Goal: Information Seeking & Learning: Find specific fact

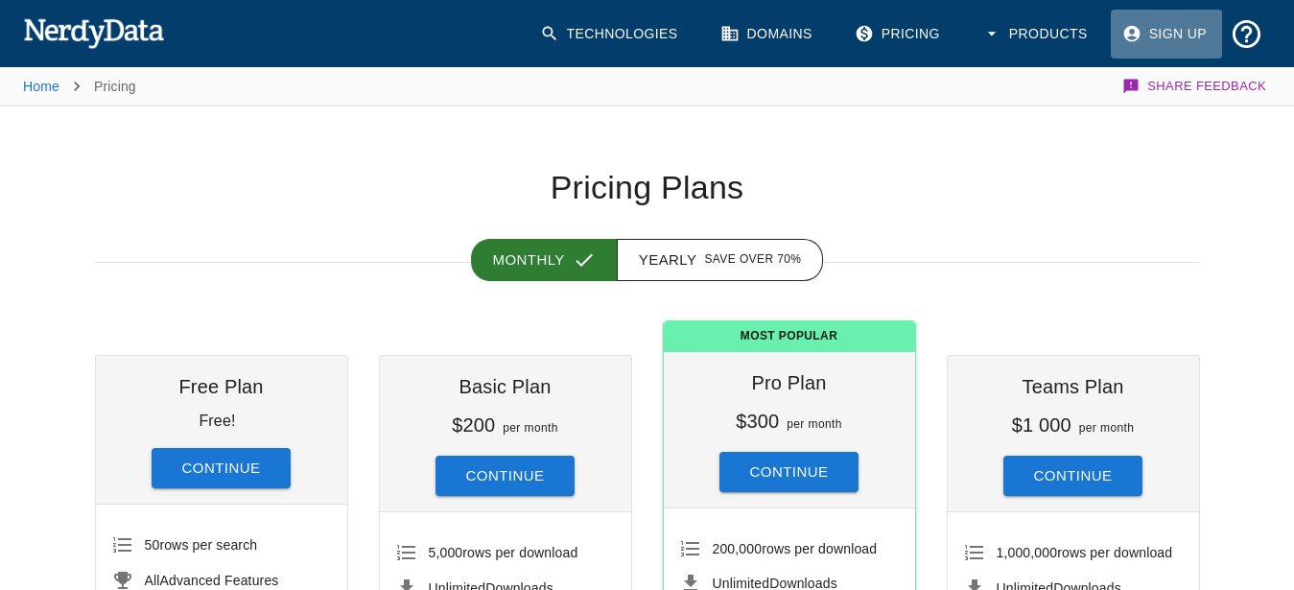
click at [1171, 31] on link "Sign Up" at bounding box center [1166, 34] width 111 height 49
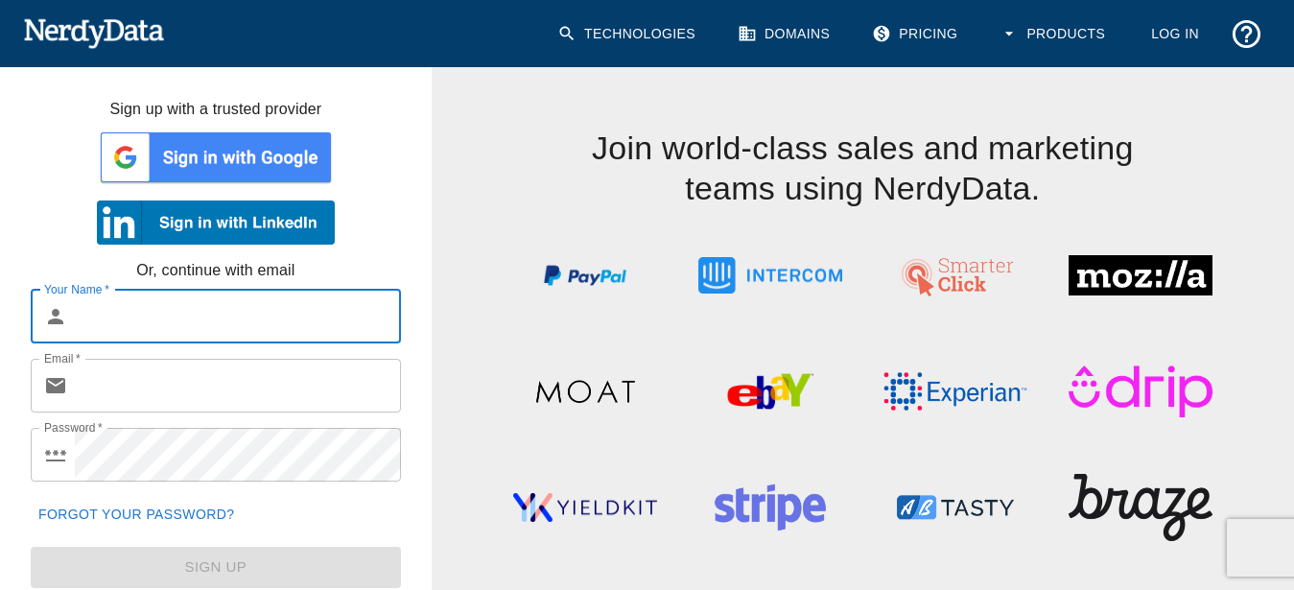
click at [648, 44] on link "Technologies" at bounding box center [628, 34] width 165 height 49
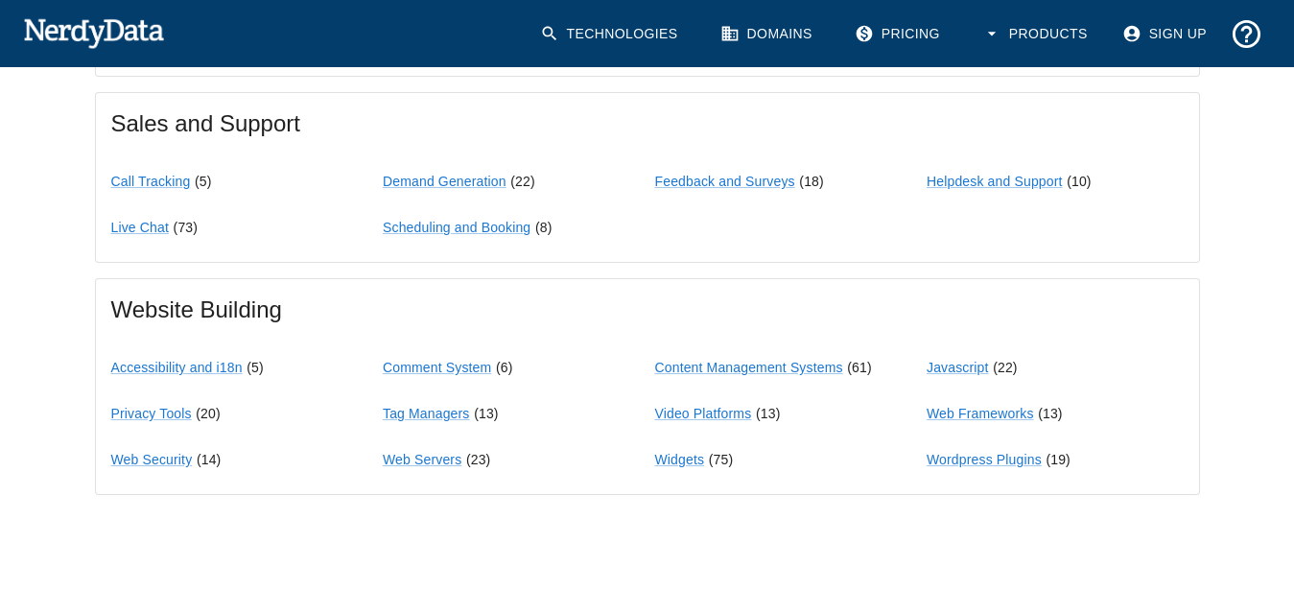
scroll to position [1831, 0]
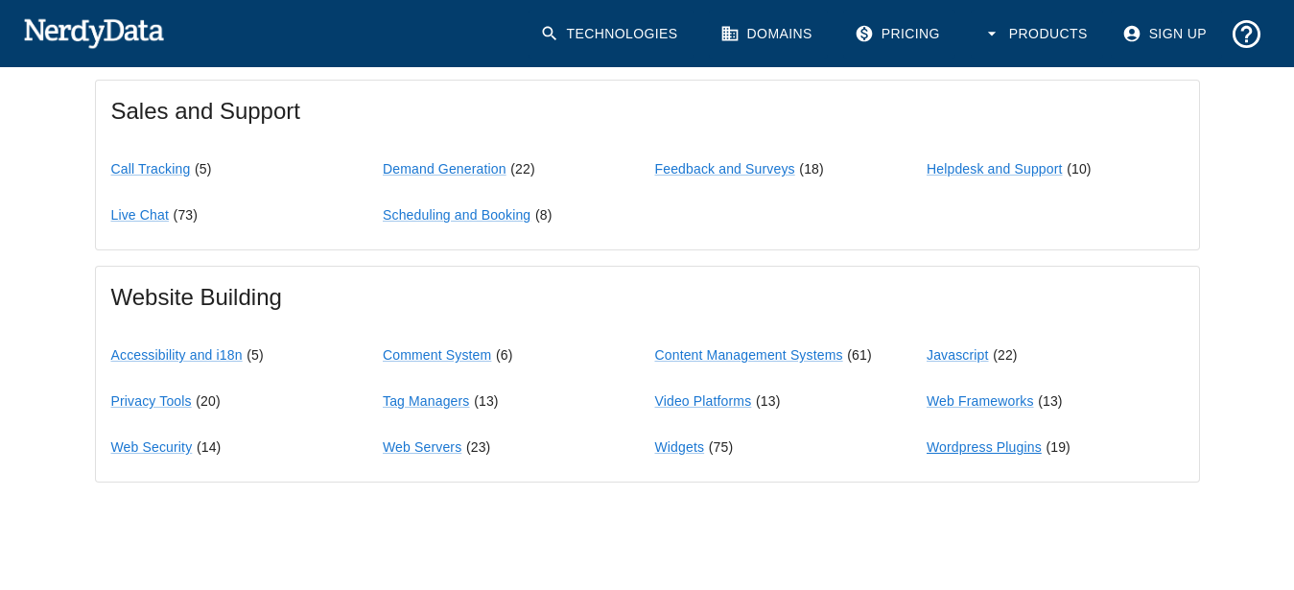
click at [1025, 442] on link "Wordpress Plugins" at bounding box center [983, 446] width 115 height 15
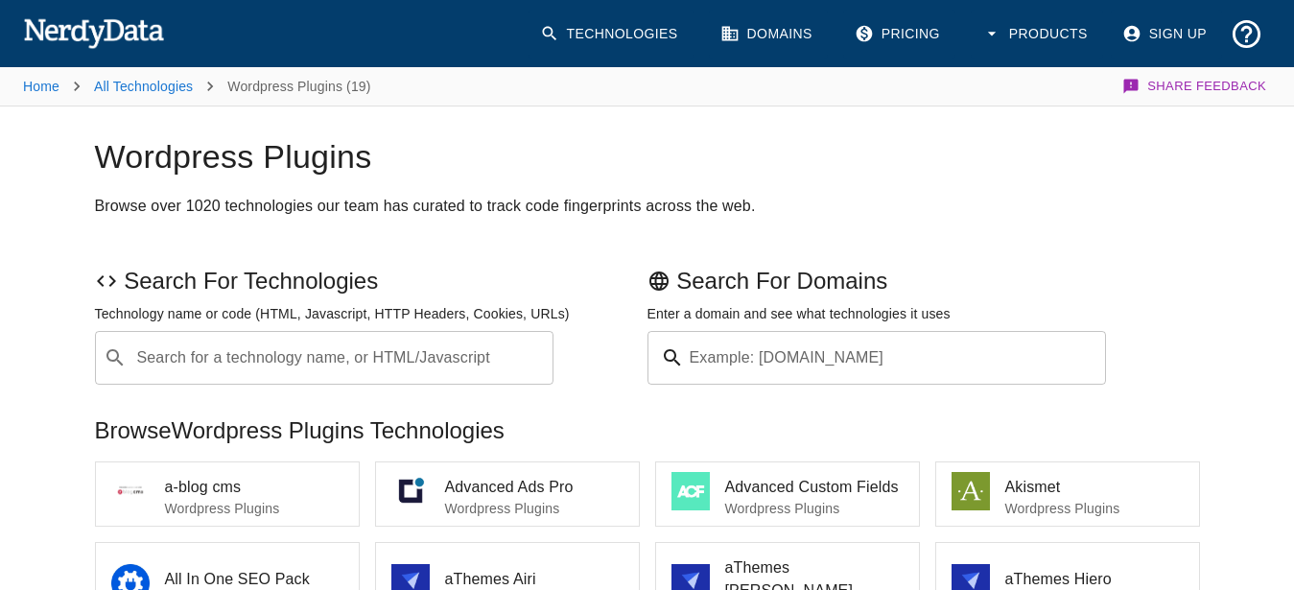
click at [309, 360] on input "Search for a technology name, or HTML/Javascript" at bounding box center [339, 358] width 411 height 36
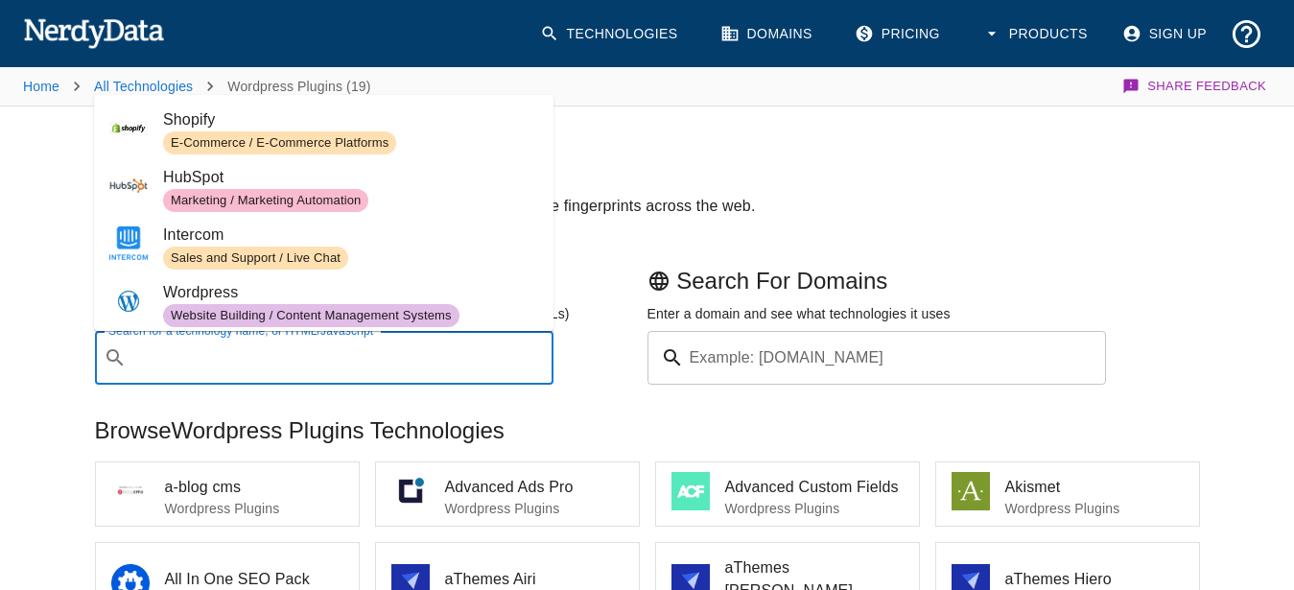
paste input "kingcomposer"
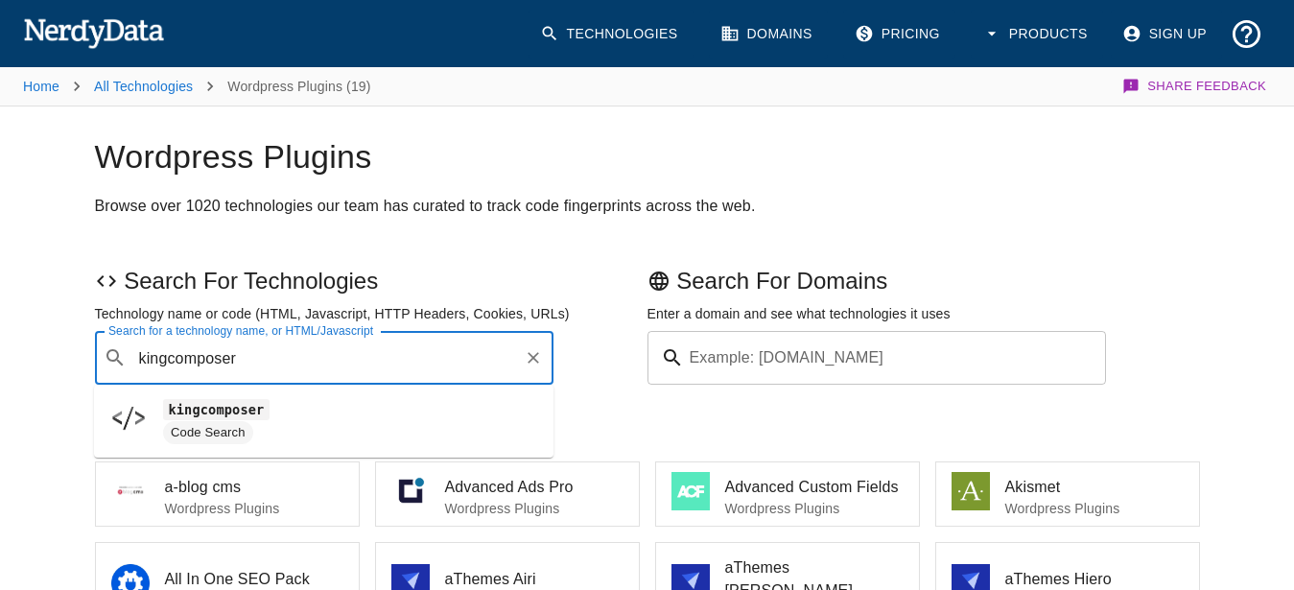
click at [230, 419] on code "kingcomposer" at bounding box center [216, 409] width 106 height 20
type input "kingcomposer"
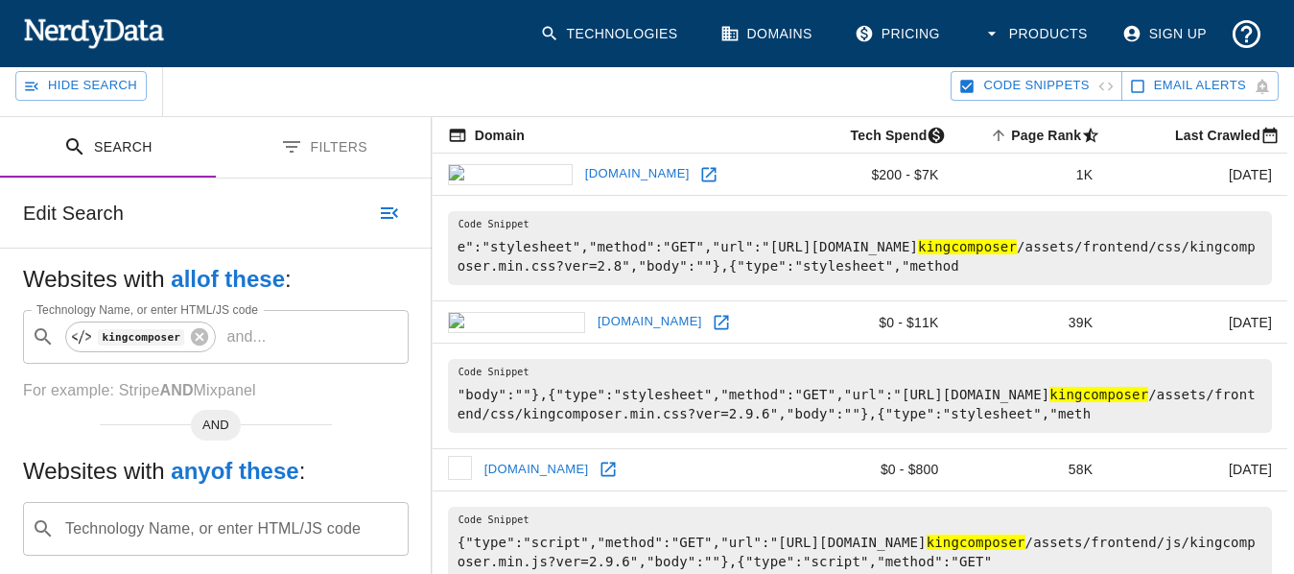
scroll to position [196, 0]
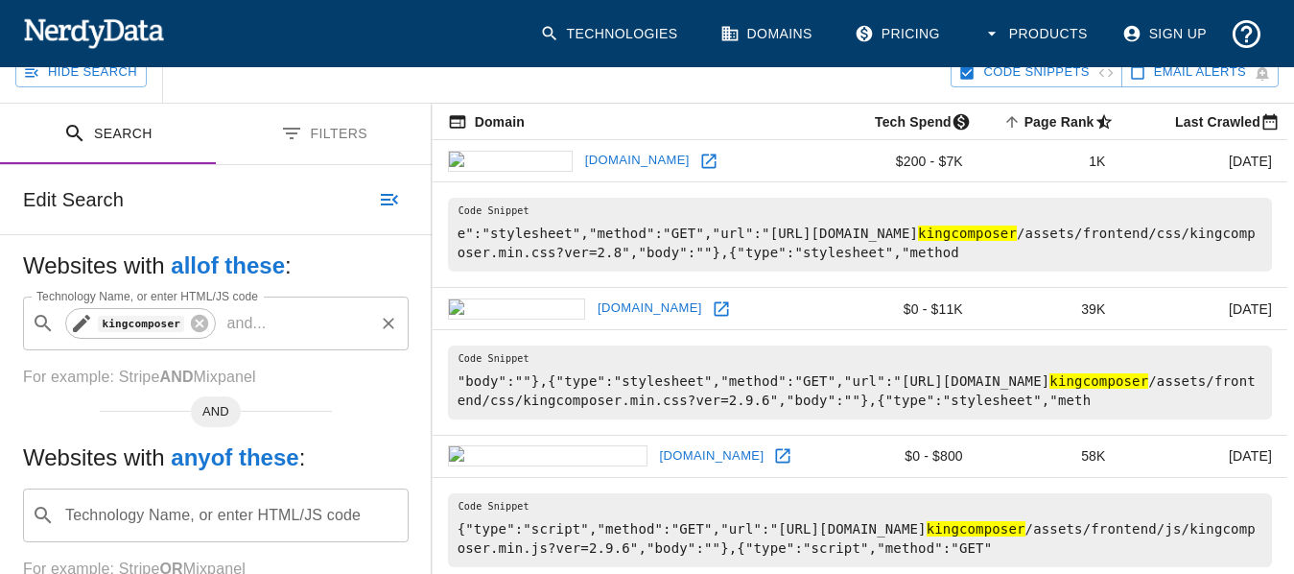
click at [127, 324] on code "kingcomposer" at bounding box center [141, 324] width 86 height 16
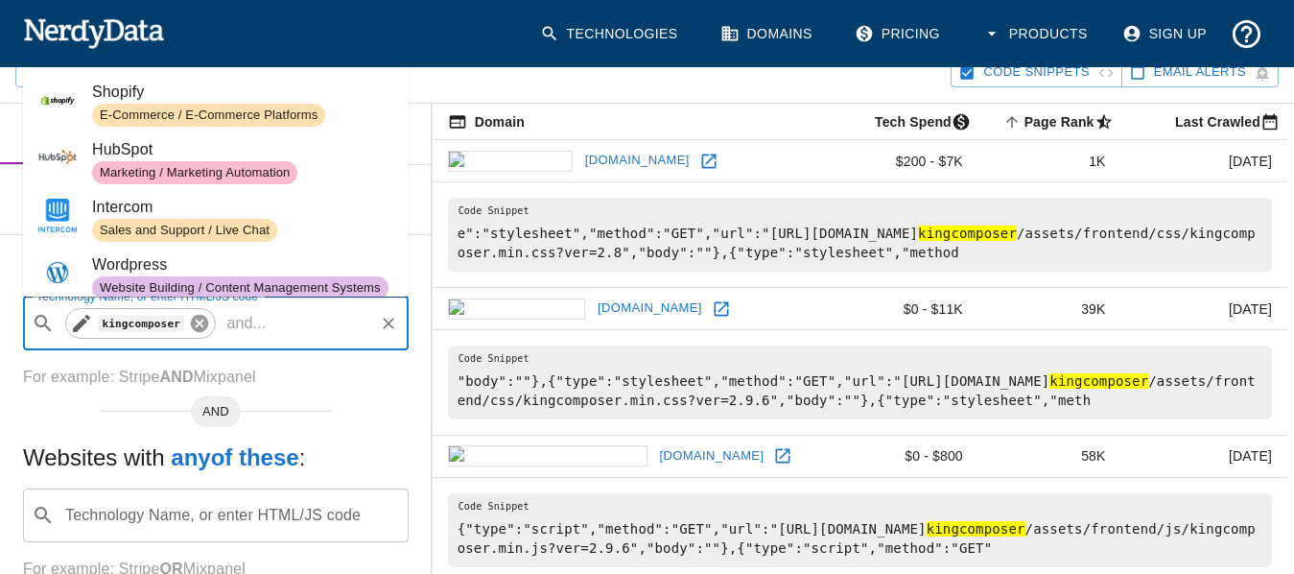
click at [192, 320] on icon at bounding box center [199, 323] width 21 height 21
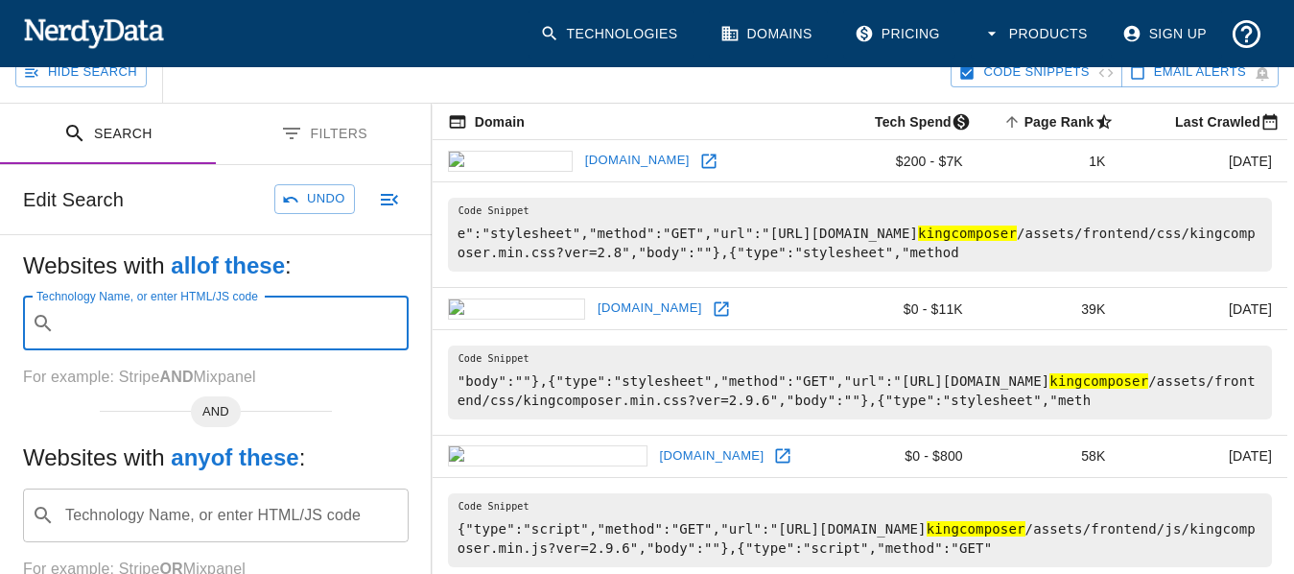
click at [223, 331] on input "Technology Name, or enter HTML/JS code" at bounding box center [231, 323] width 338 height 36
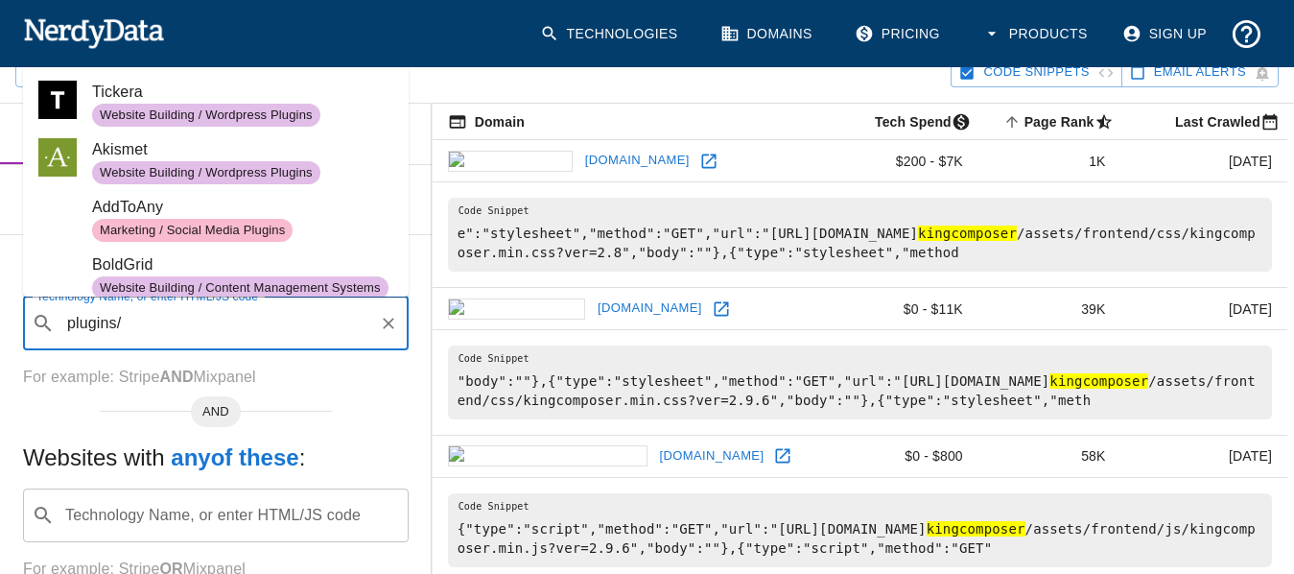
paste input "kingcomposer"
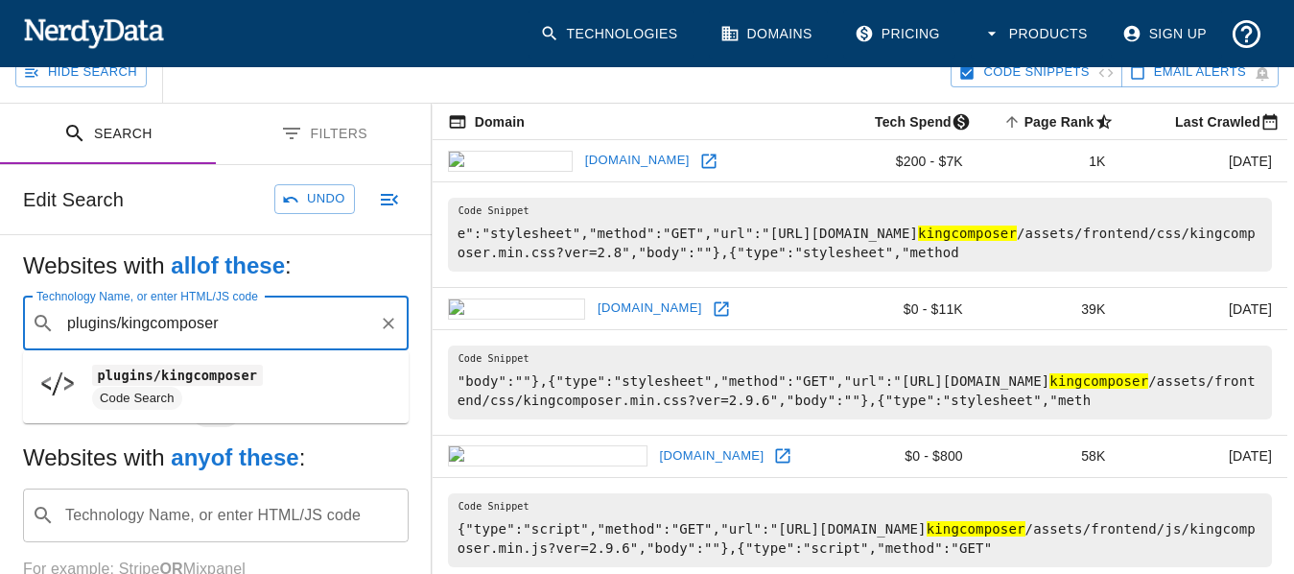
click at [176, 375] on code "plugins/kingcomposer" at bounding box center [177, 374] width 171 height 20
type input "plugins/kingcomposer"
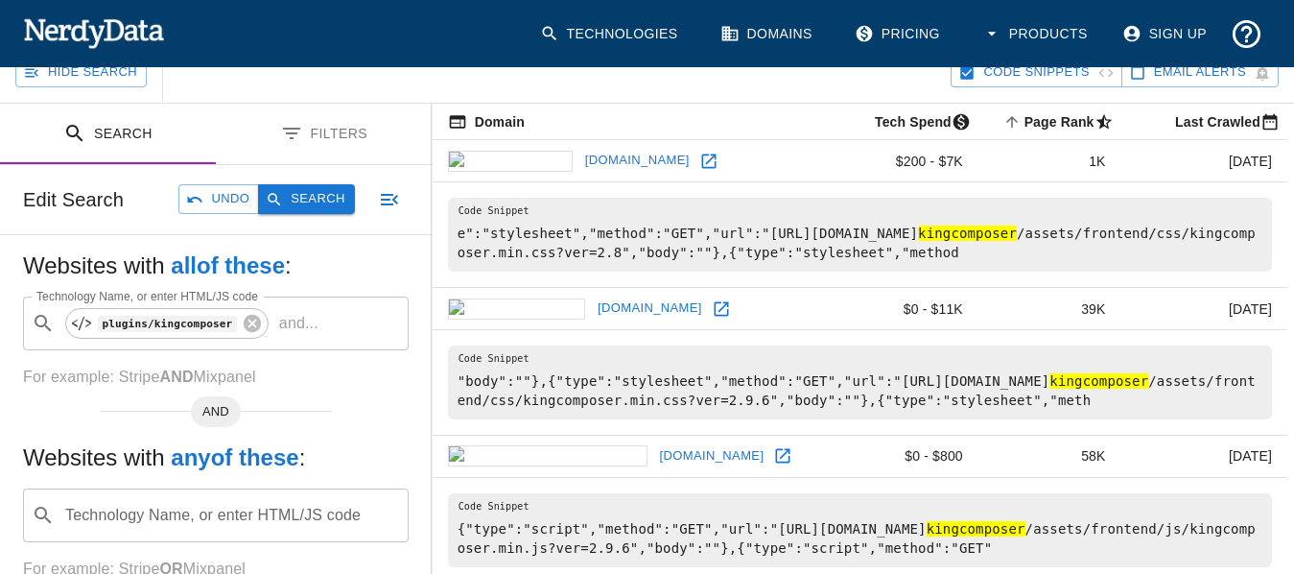
click at [315, 195] on button "Search" at bounding box center [306, 199] width 96 height 30
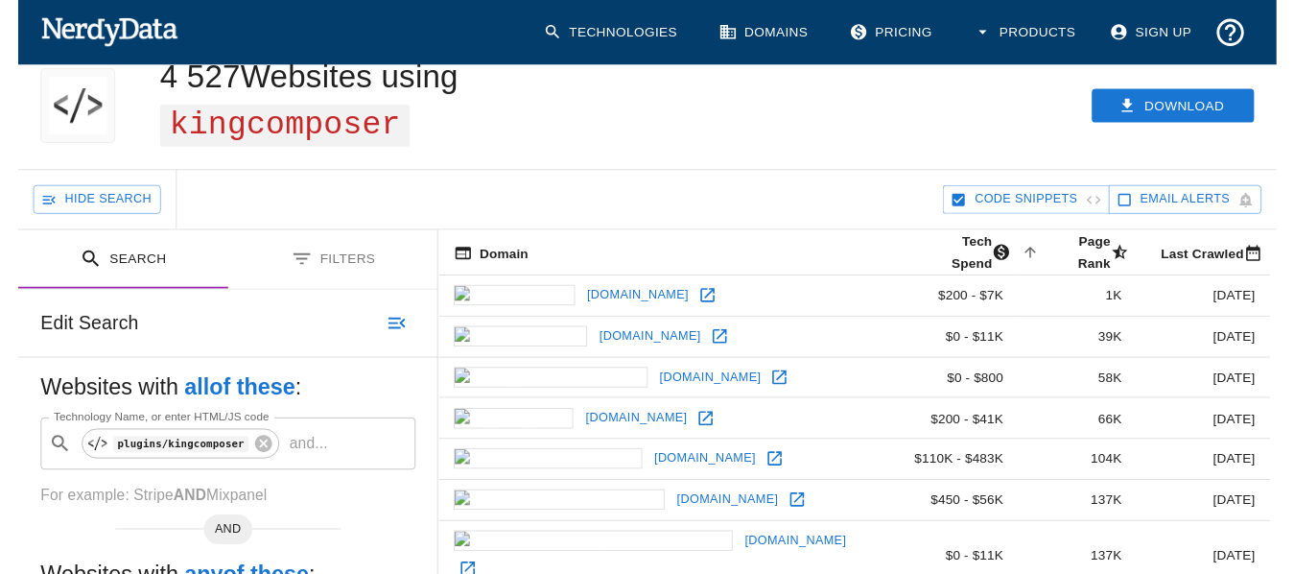
scroll to position [0, 0]
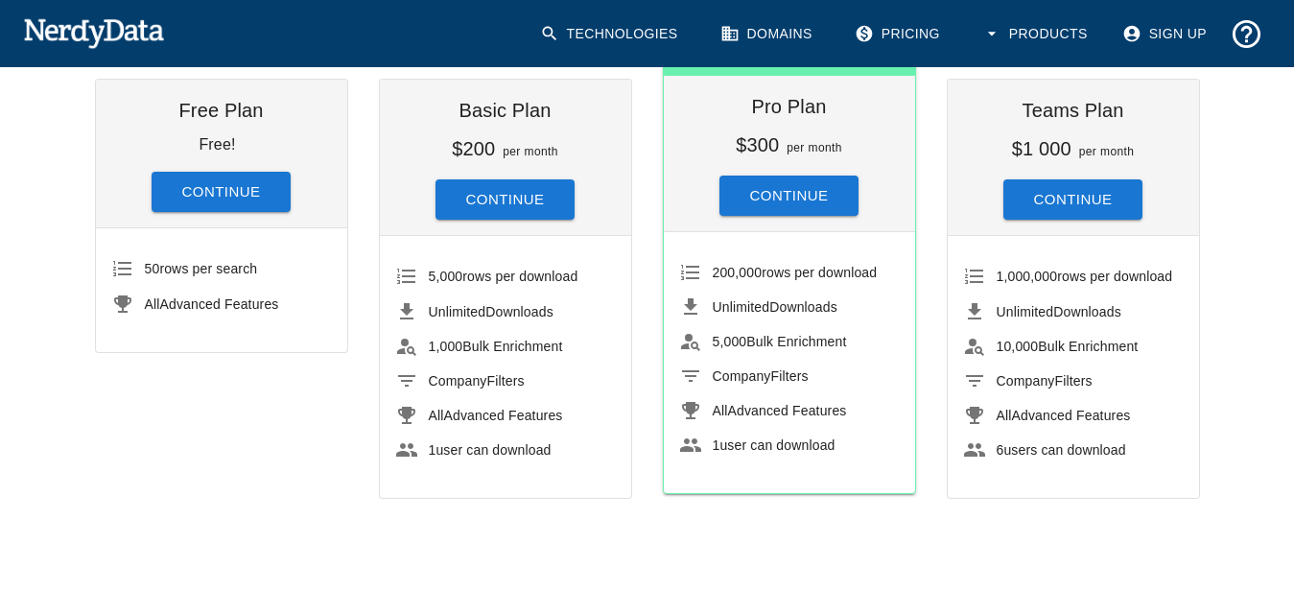
scroll to position [98, 0]
